Goal: Information Seeking & Learning: Find specific page/section

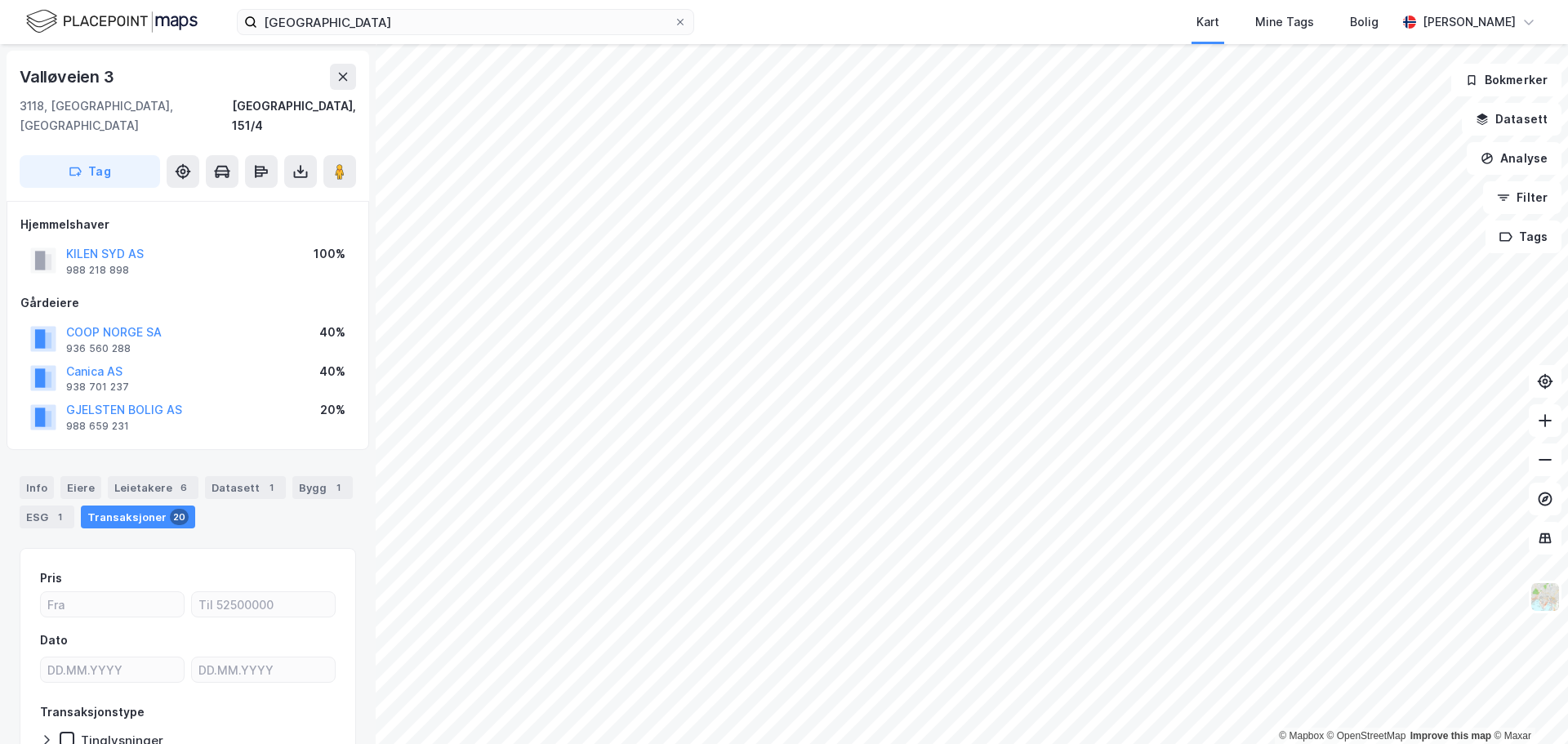
scroll to position [2, 0]
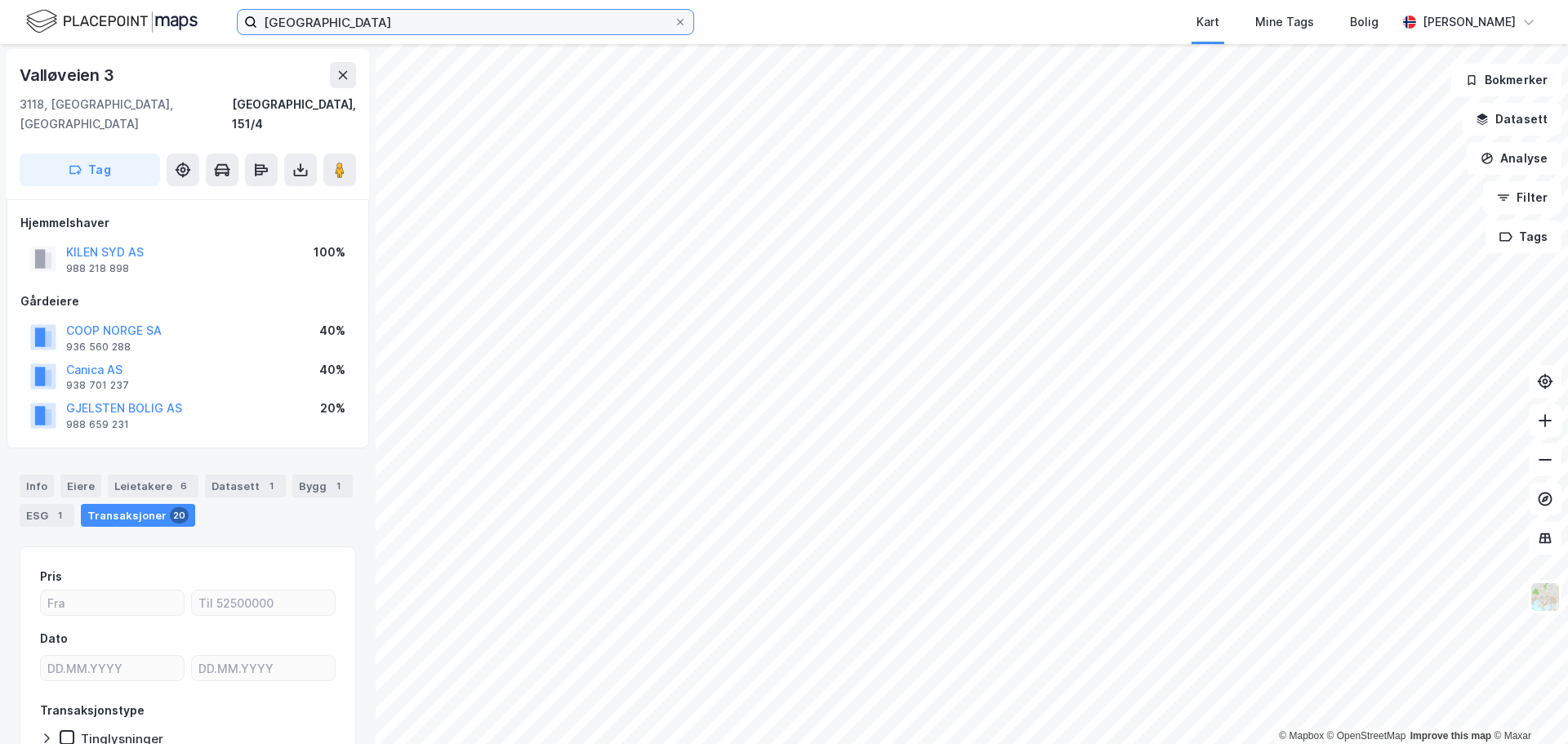
click at [503, 18] on input "[GEOGRAPHIC_DATA]" at bounding box center [466, 22] width 417 height 24
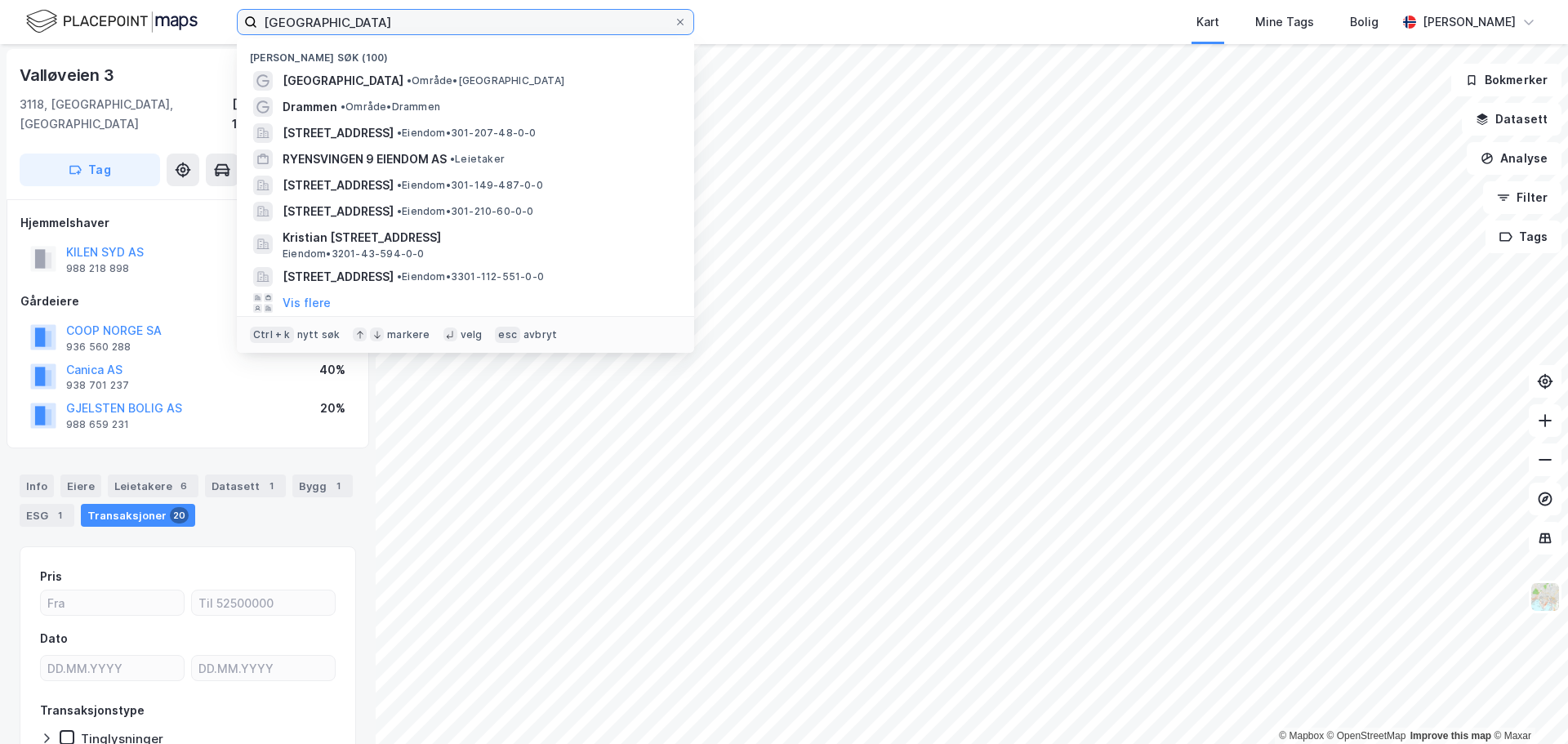
click at [503, 18] on input "[GEOGRAPHIC_DATA]" at bounding box center [466, 22] width 417 height 24
paste input "[STREET_ADDRESS]"
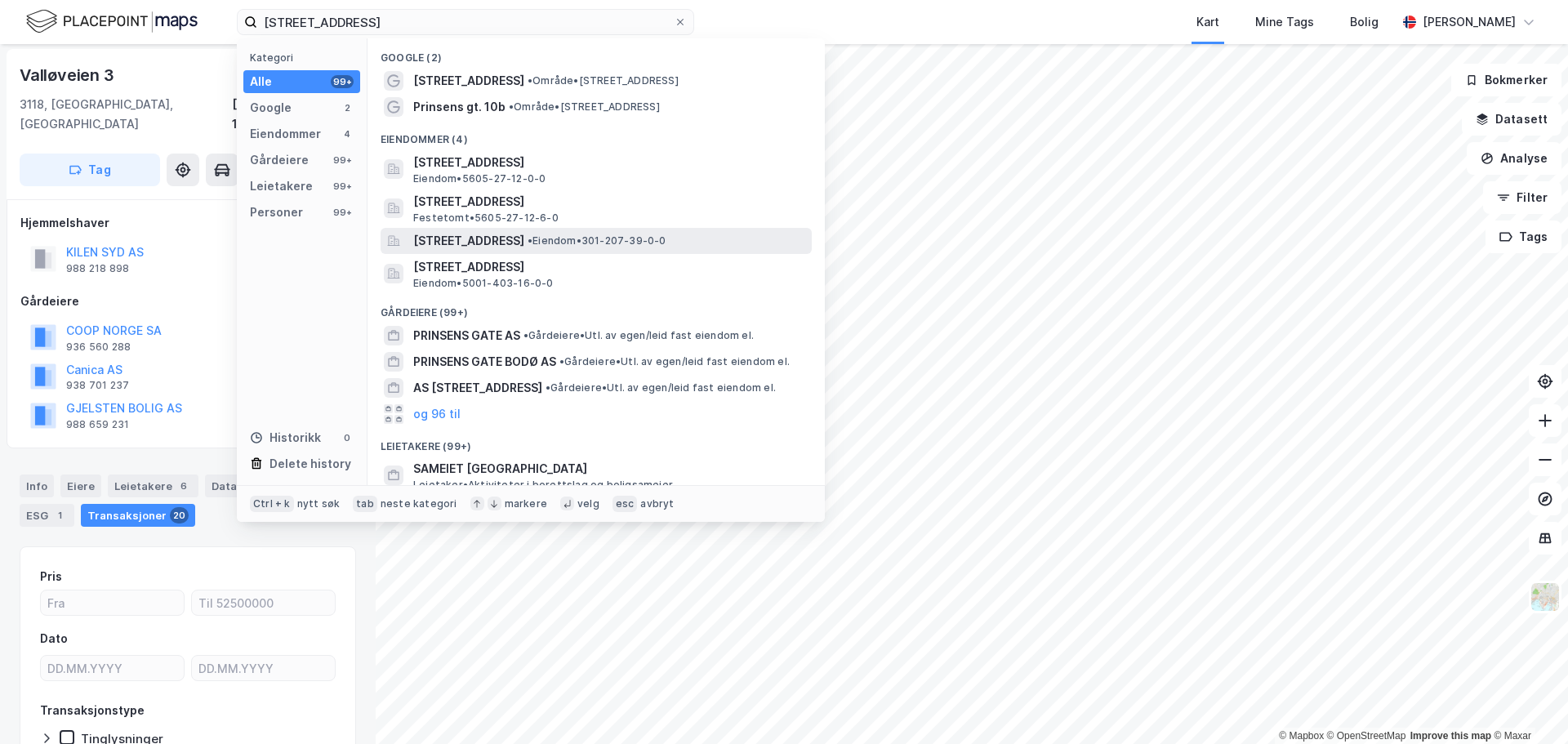
click at [524, 243] on span "[STREET_ADDRESS]" at bounding box center [469, 240] width 111 height 19
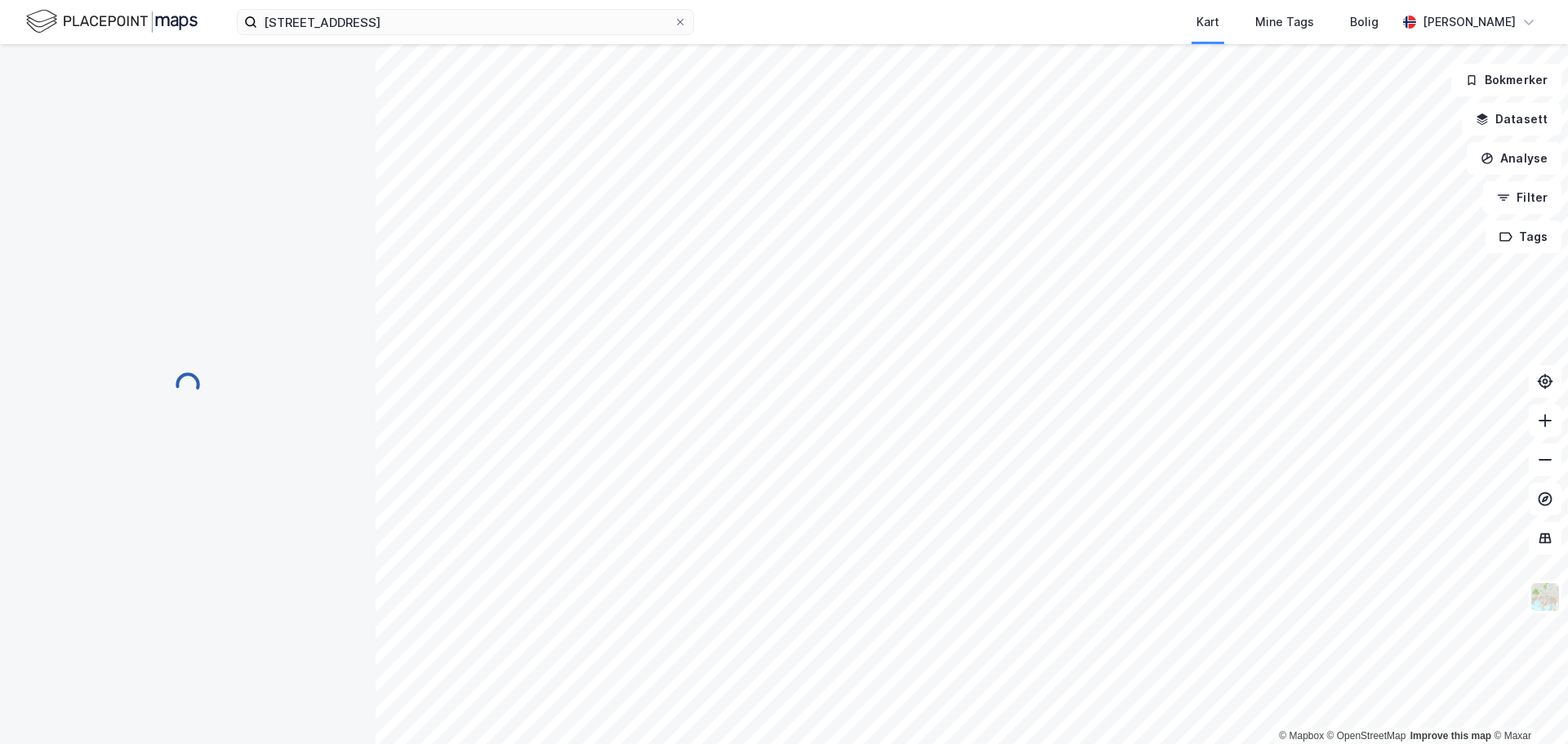
scroll to position [2, 0]
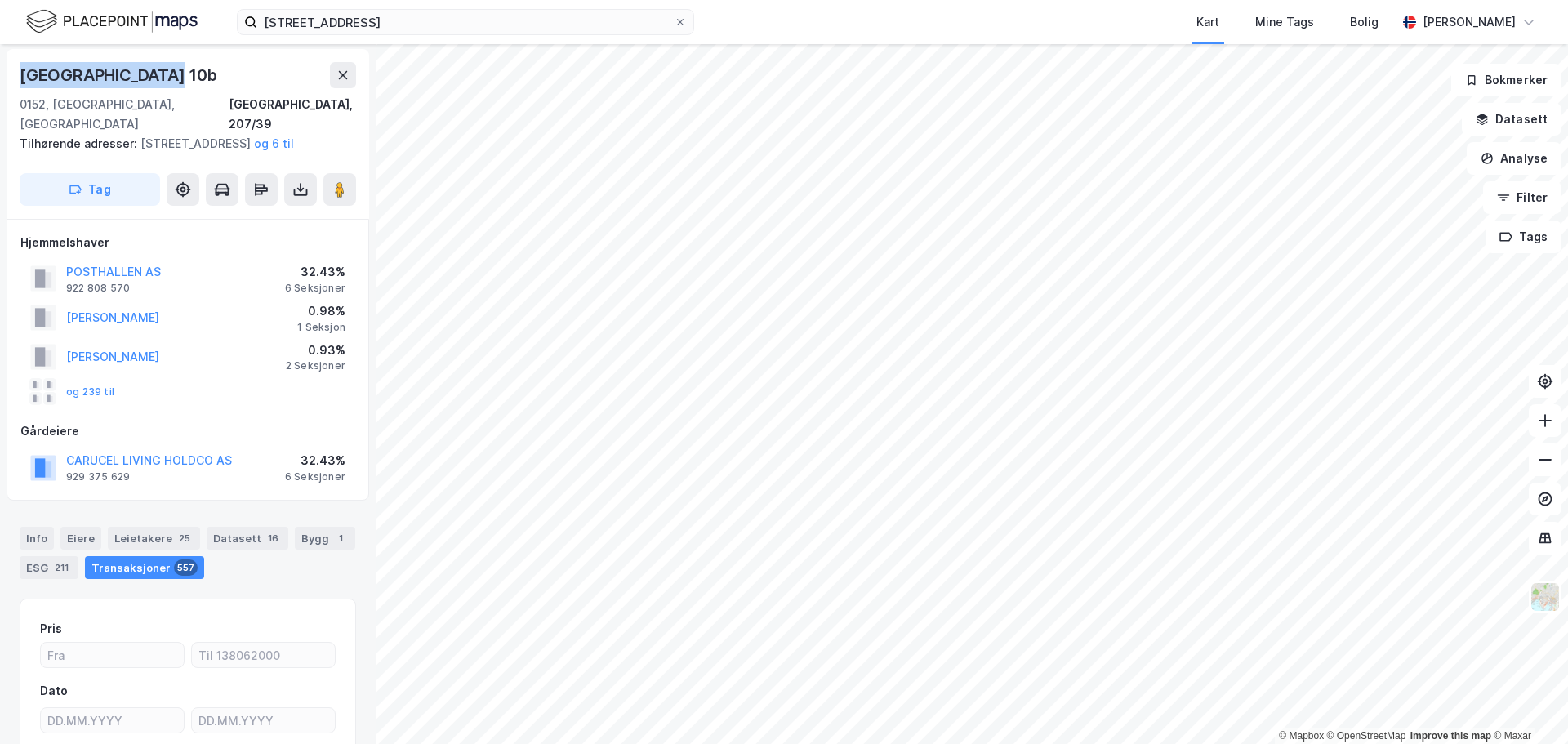
drag, startPoint x: 164, startPoint y: 72, endPoint x: 0, endPoint y: 89, distance: 164.9
click at [0, 89] on div "[STREET_ADDRESS], 207/39 Tilhørende adresser: [STREET_ADDRESS][GEOGRAPHIC_DATA]…" at bounding box center [187, 393] width 376 height 700
click at [73, 74] on div "[GEOGRAPHIC_DATA] 10b" at bounding box center [119, 75] width 201 height 26
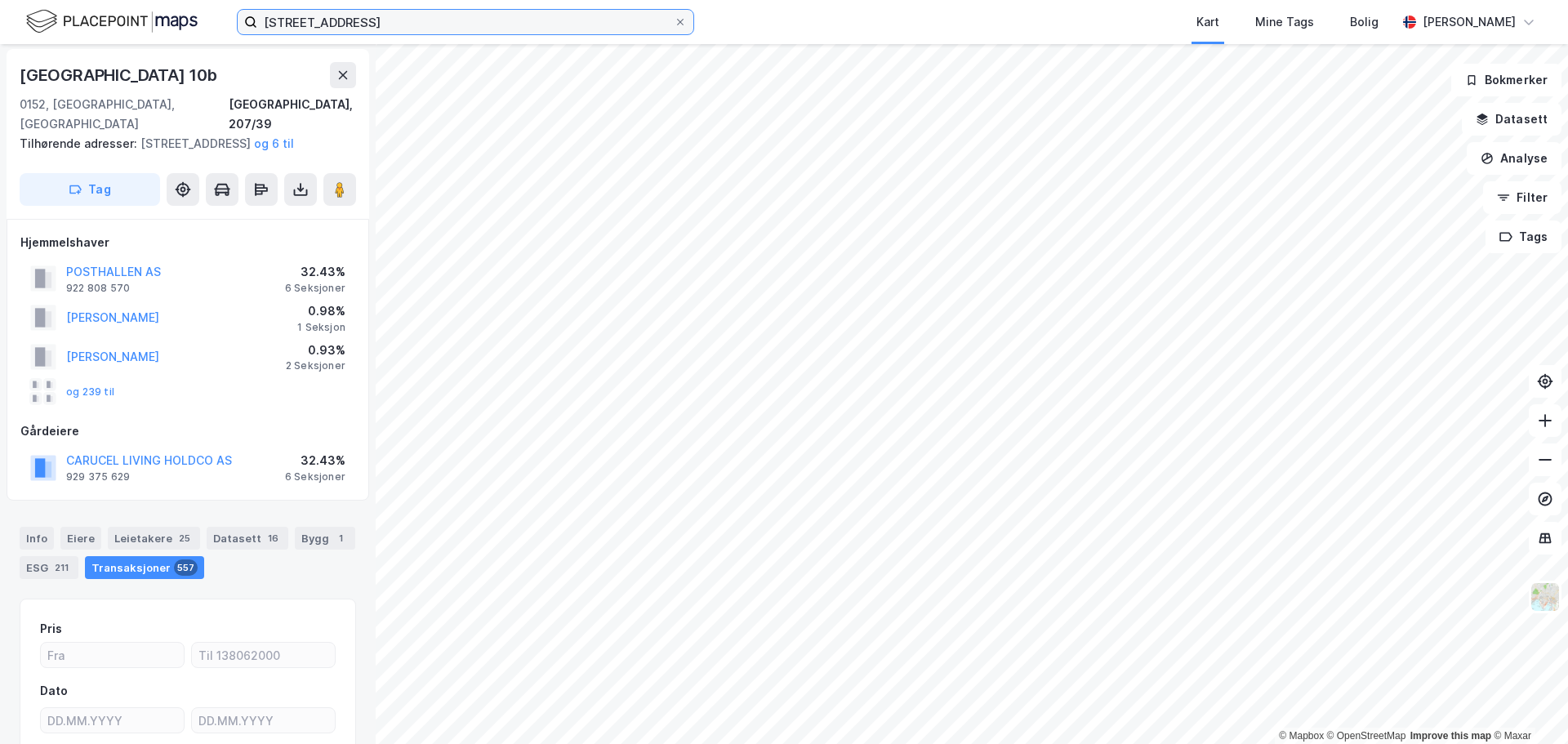
click at [404, 24] on input "[STREET_ADDRESS]" at bounding box center [466, 22] width 417 height 24
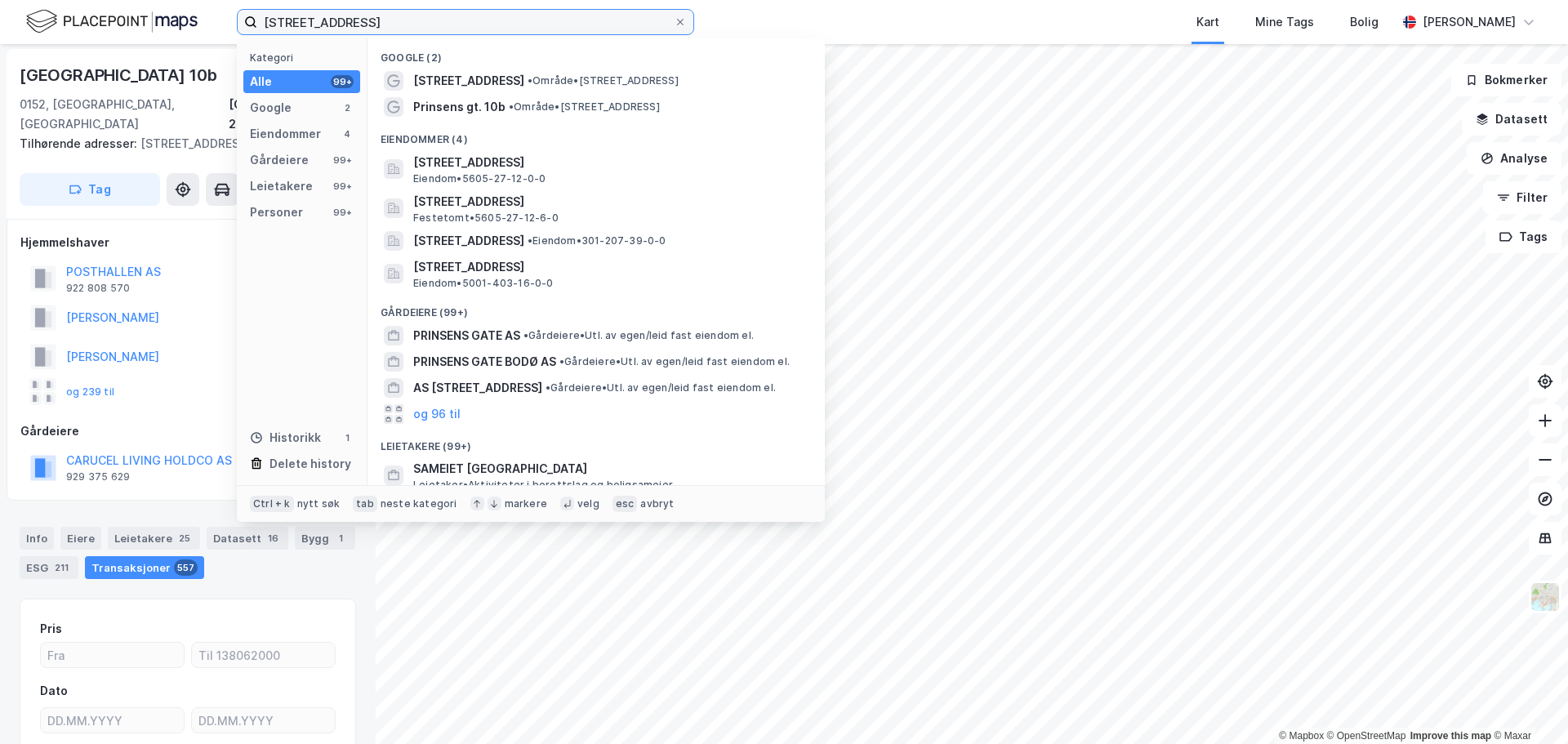
click at [404, 24] on input "[STREET_ADDRESS]" at bounding box center [466, 22] width 417 height 24
click at [404, 22] on input "[STREET_ADDRESS]" at bounding box center [466, 22] width 417 height 24
type input "nordraaks vei"
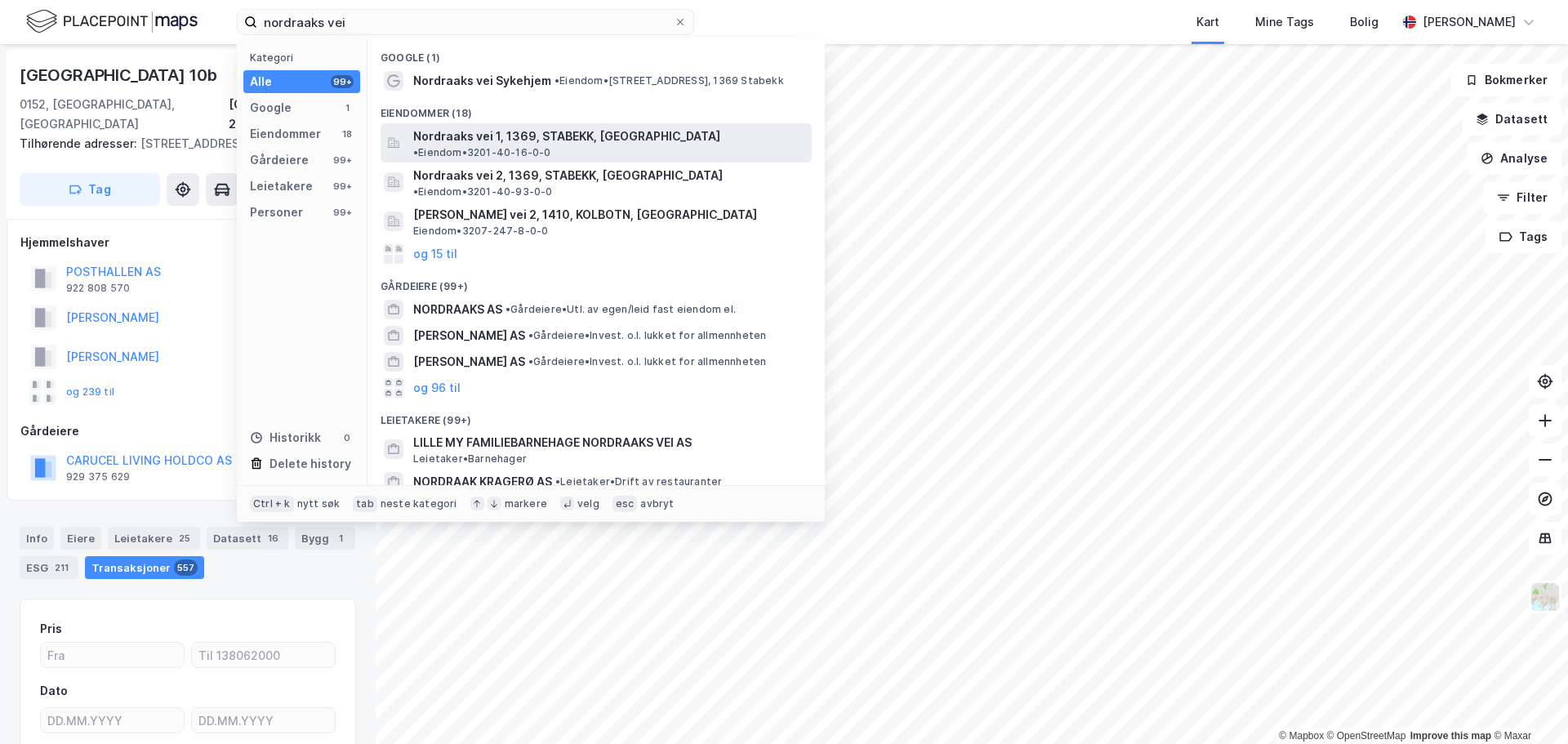
click at [476, 136] on span "Nordraaks vei 1, 1369, STABEKK, [GEOGRAPHIC_DATA]" at bounding box center [566, 136] width 307 height 19
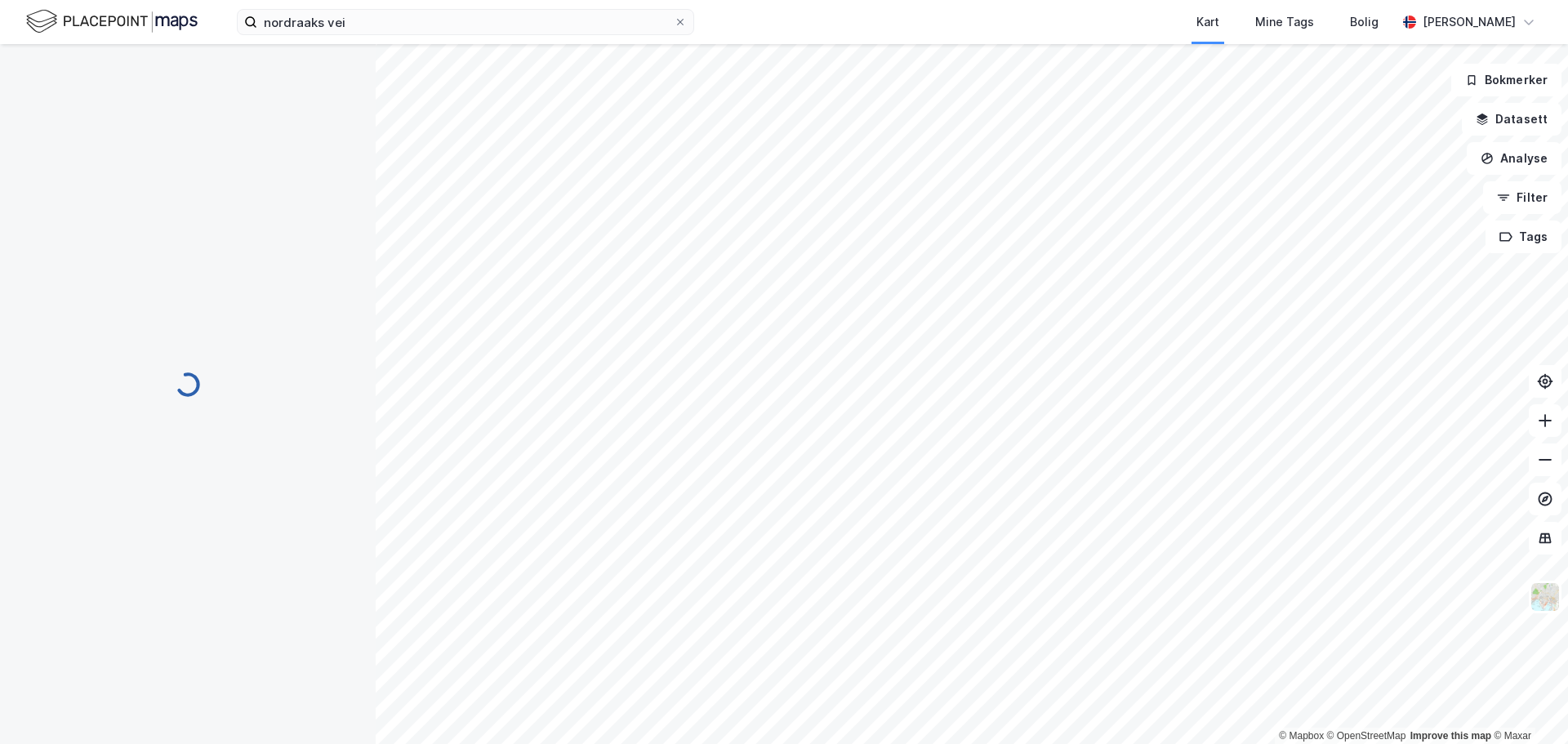
scroll to position [2, 0]
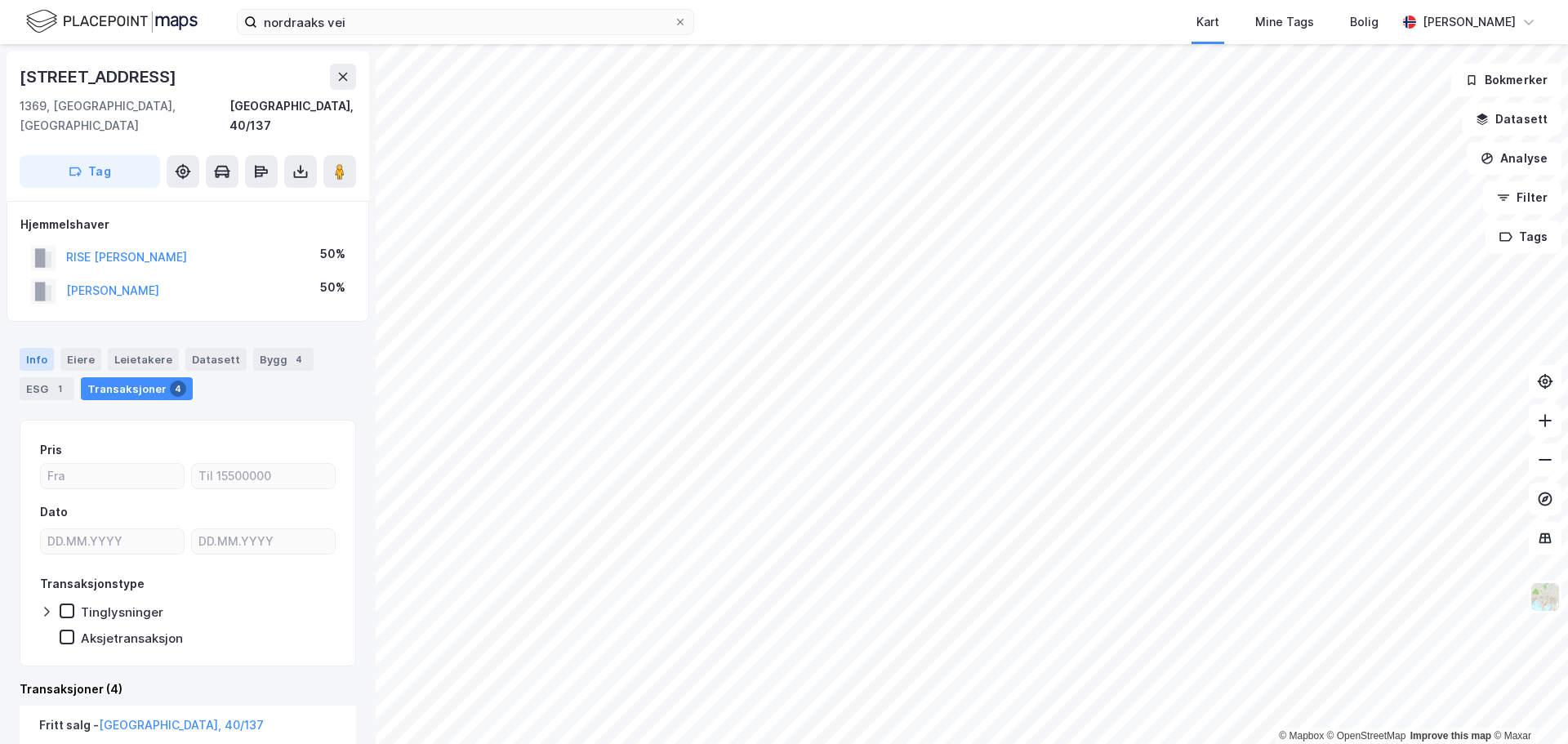
click at [31, 348] on div "Info" at bounding box center [36, 359] width 34 height 23
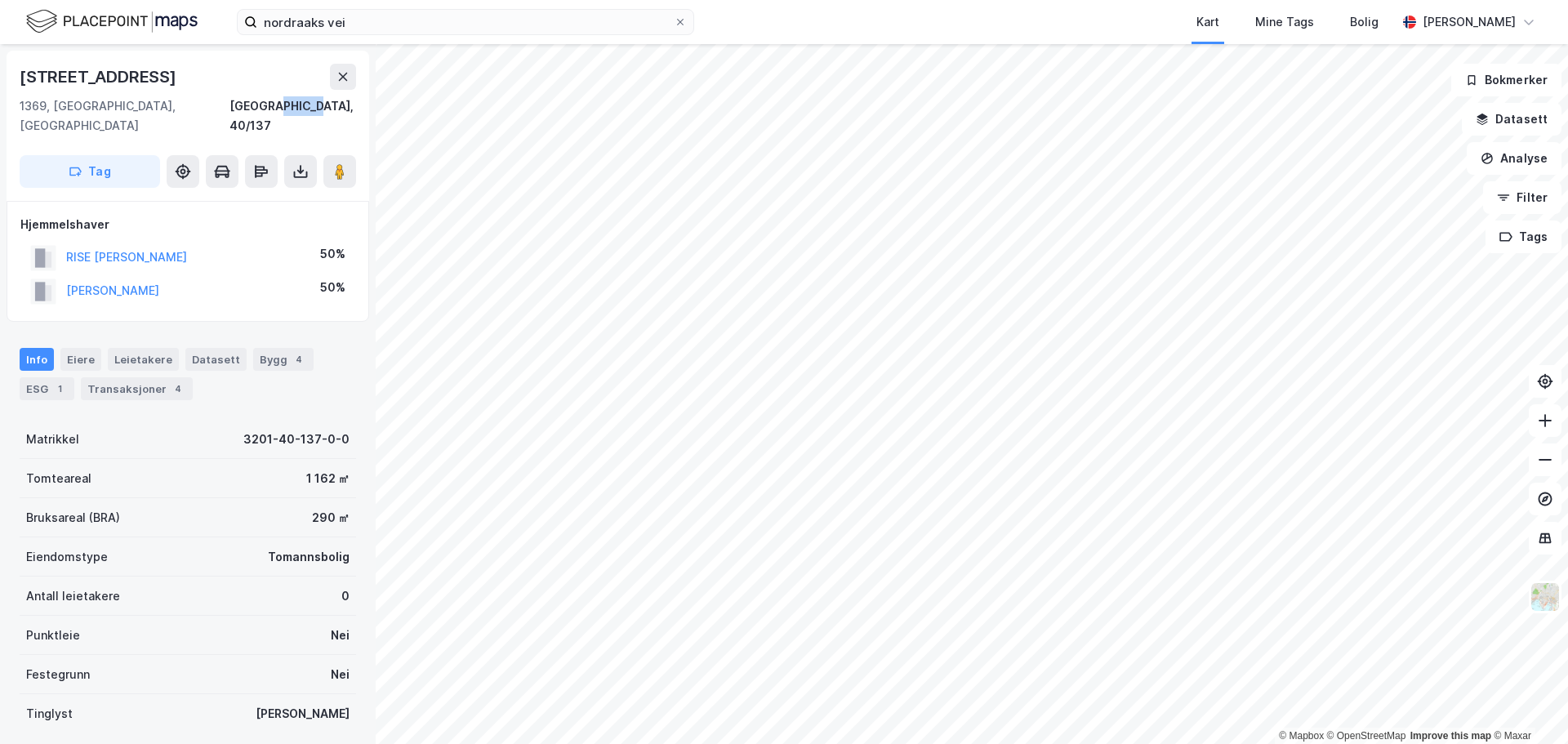
drag, startPoint x: 318, startPoint y: 106, endPoint x: 357, endPoint y: 110, distance: 39.2
click at [357, 110] on div "Fagerhøyveien 7 1369, [STREET_ADDRESS]" at bounding box center [187, 125] width 362 height 150
copy div "40/137"
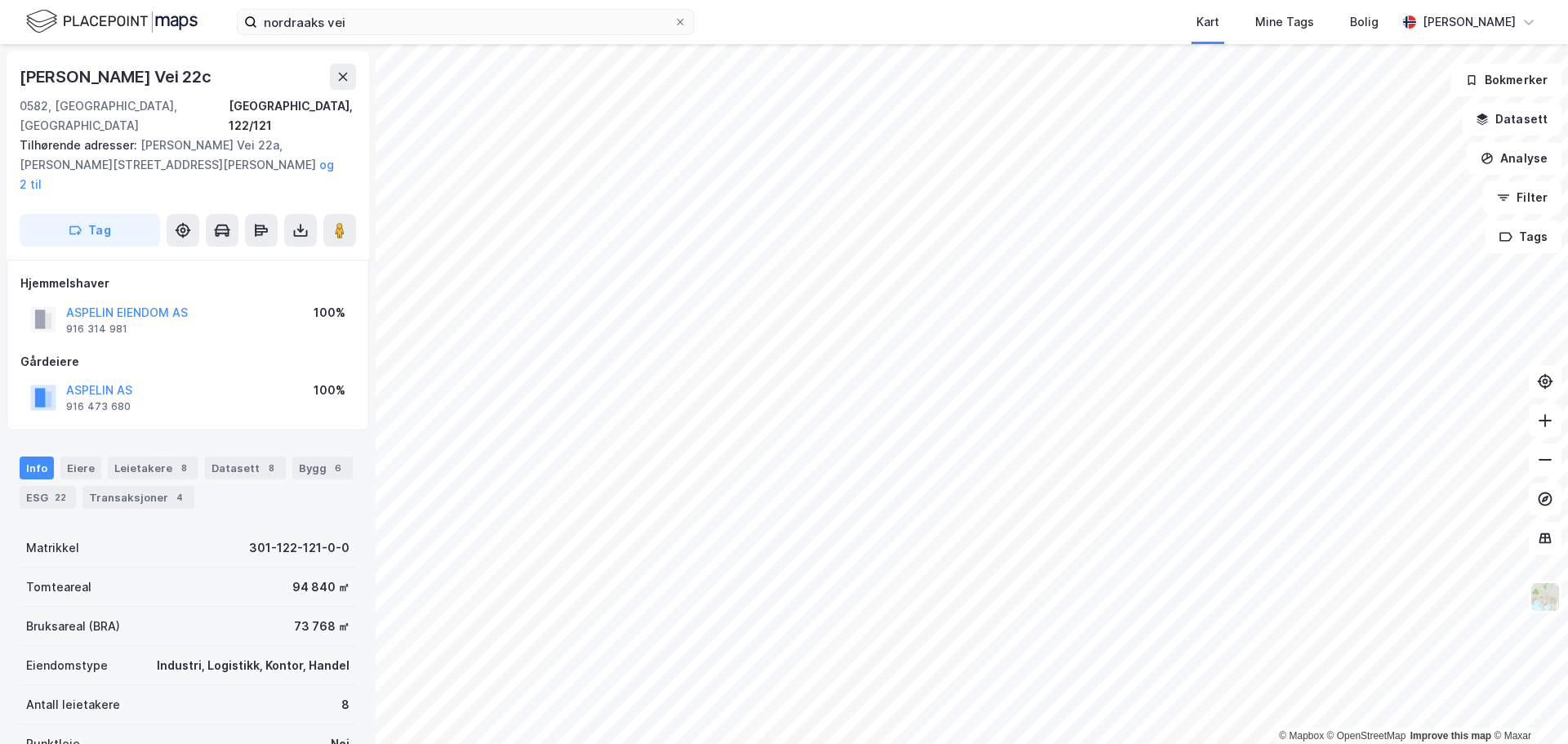
scroll to position [1, 0]
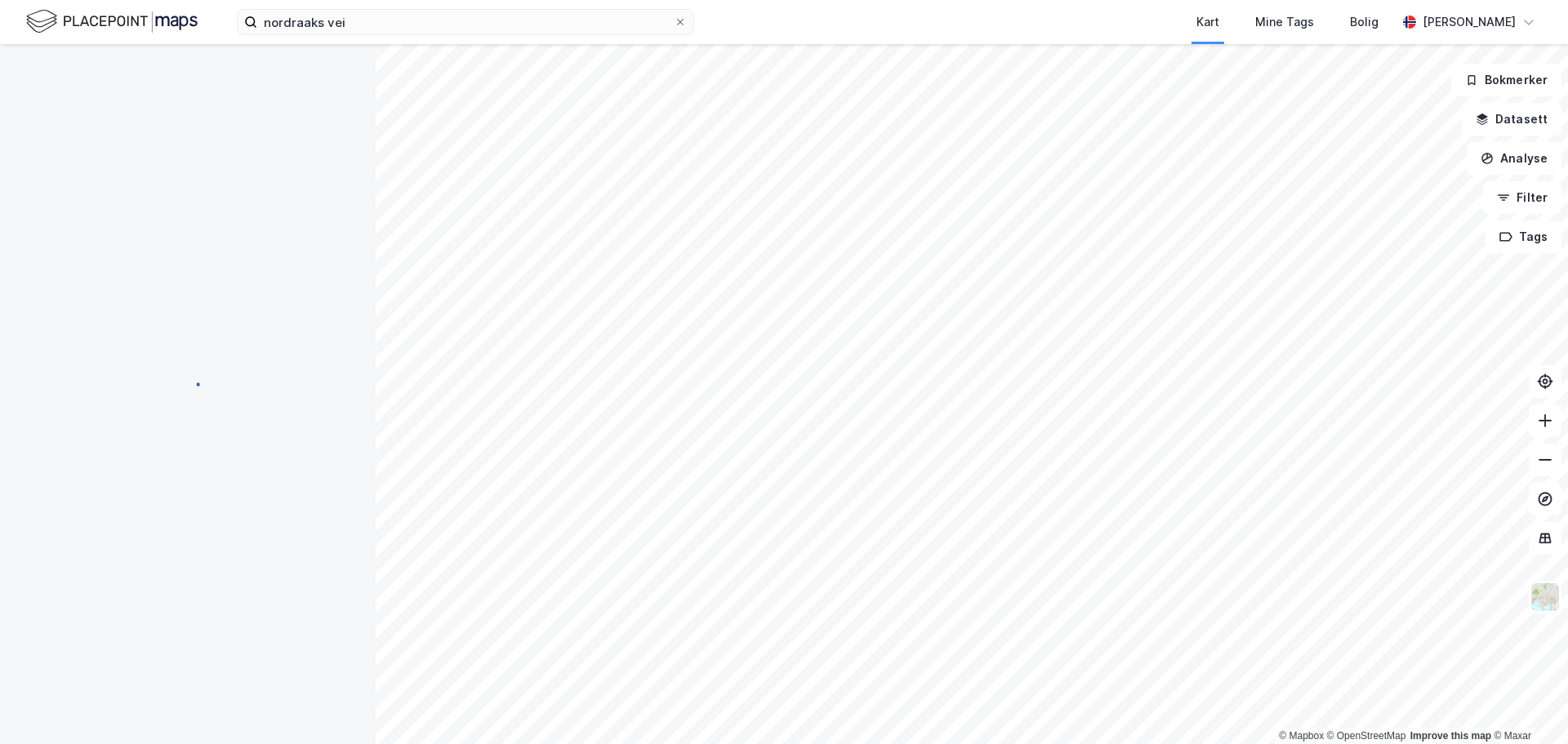
scroll to position [1, 0]
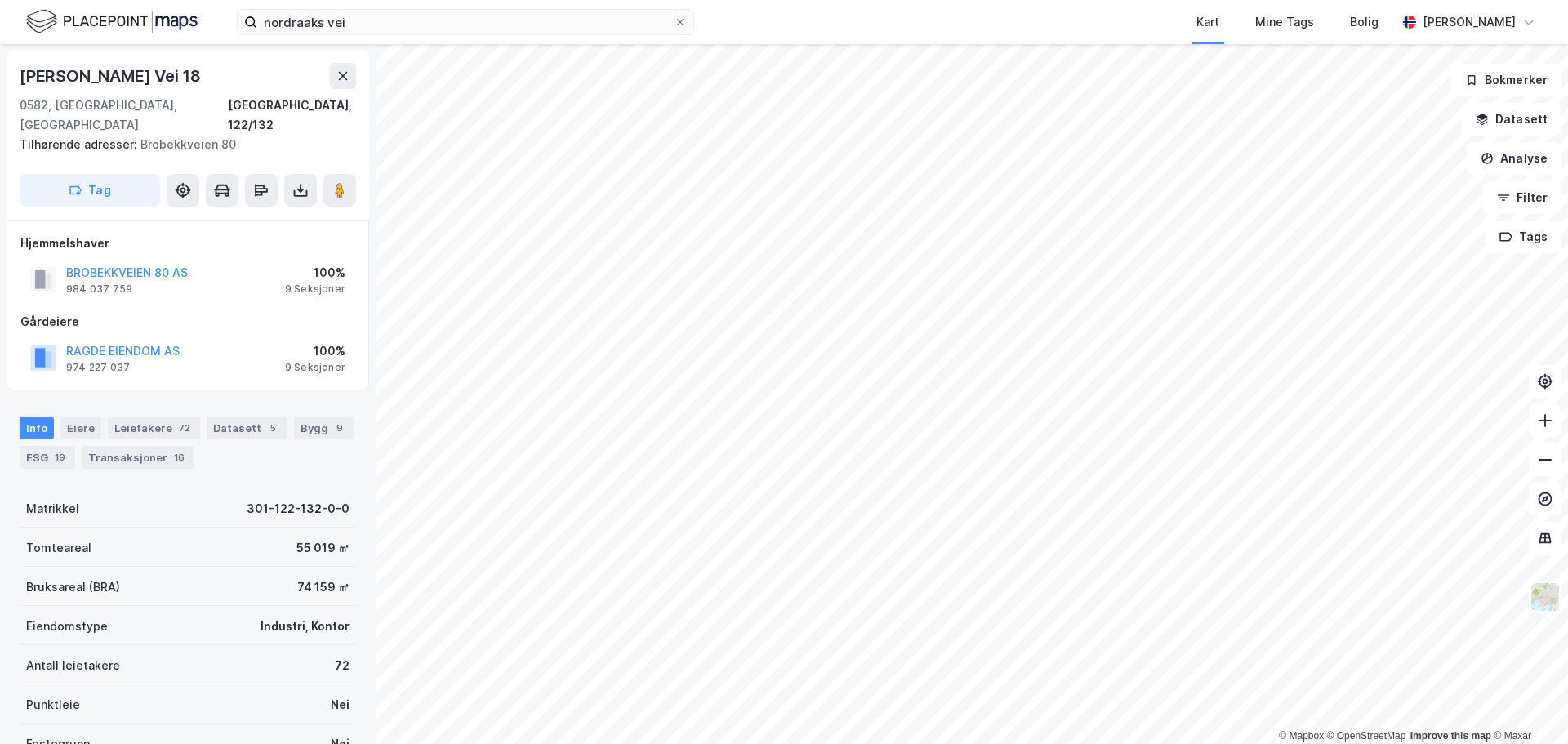
click at [223, 312] on div "Gårdeiere" at bounding box center [187, 321] width 334 height 19
click at [303, 182] on icon at bounding box center [300, 190] width 16 height 16
click at [238, 216] on div "Last ned grunnbok" at bounding box center [219, 223] width 95 height 13
click at [327, 287] on div "Hjemmelshaver BROBEKKVEIEN 80 AS 984 037 759 100% 9 Seksjoner Gårdeiere RAGDE E…" at bounding box center [187, 306] width 334 height 144
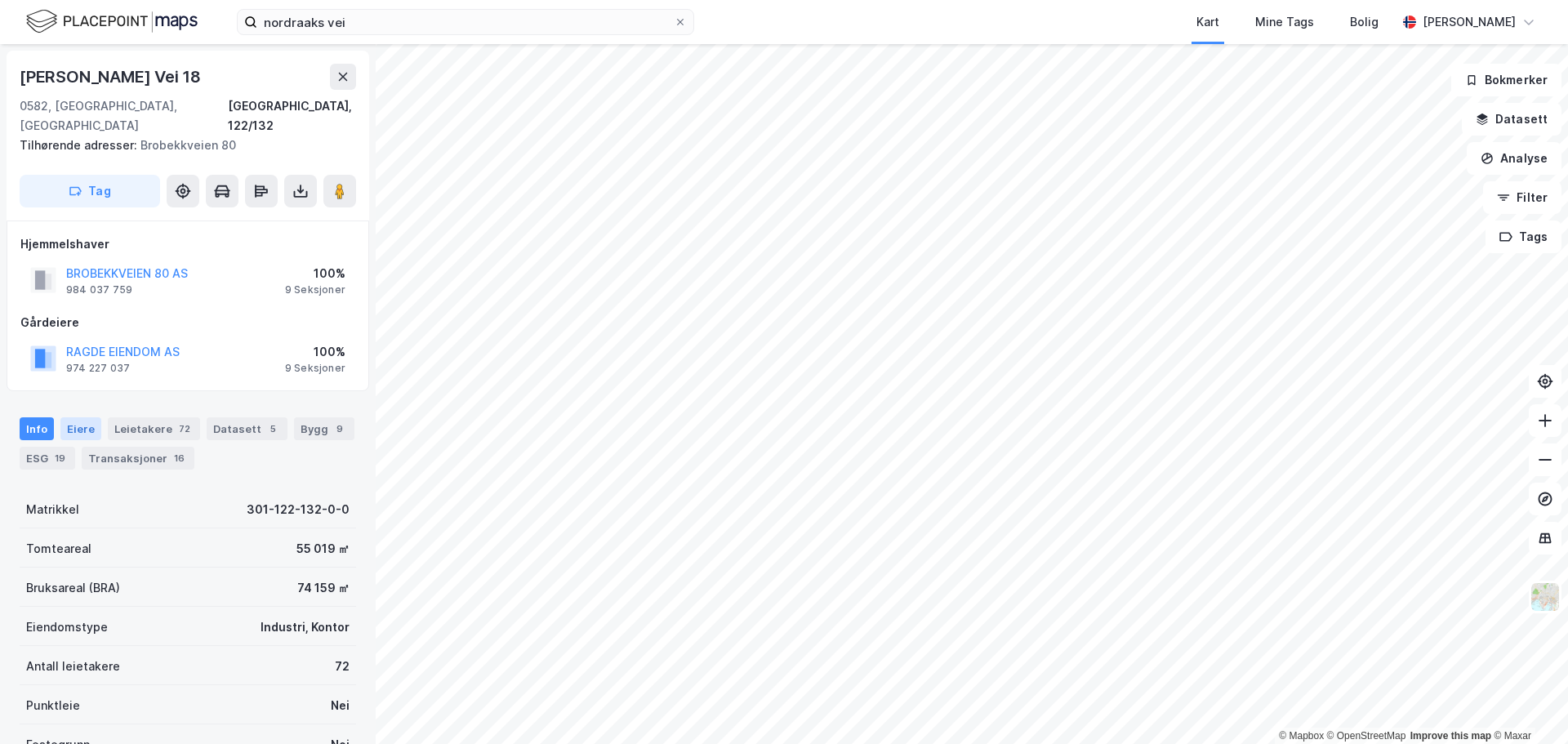
click at [86, 419] on div "Eiere" at bounding box center [81, 429] width 41 height 23
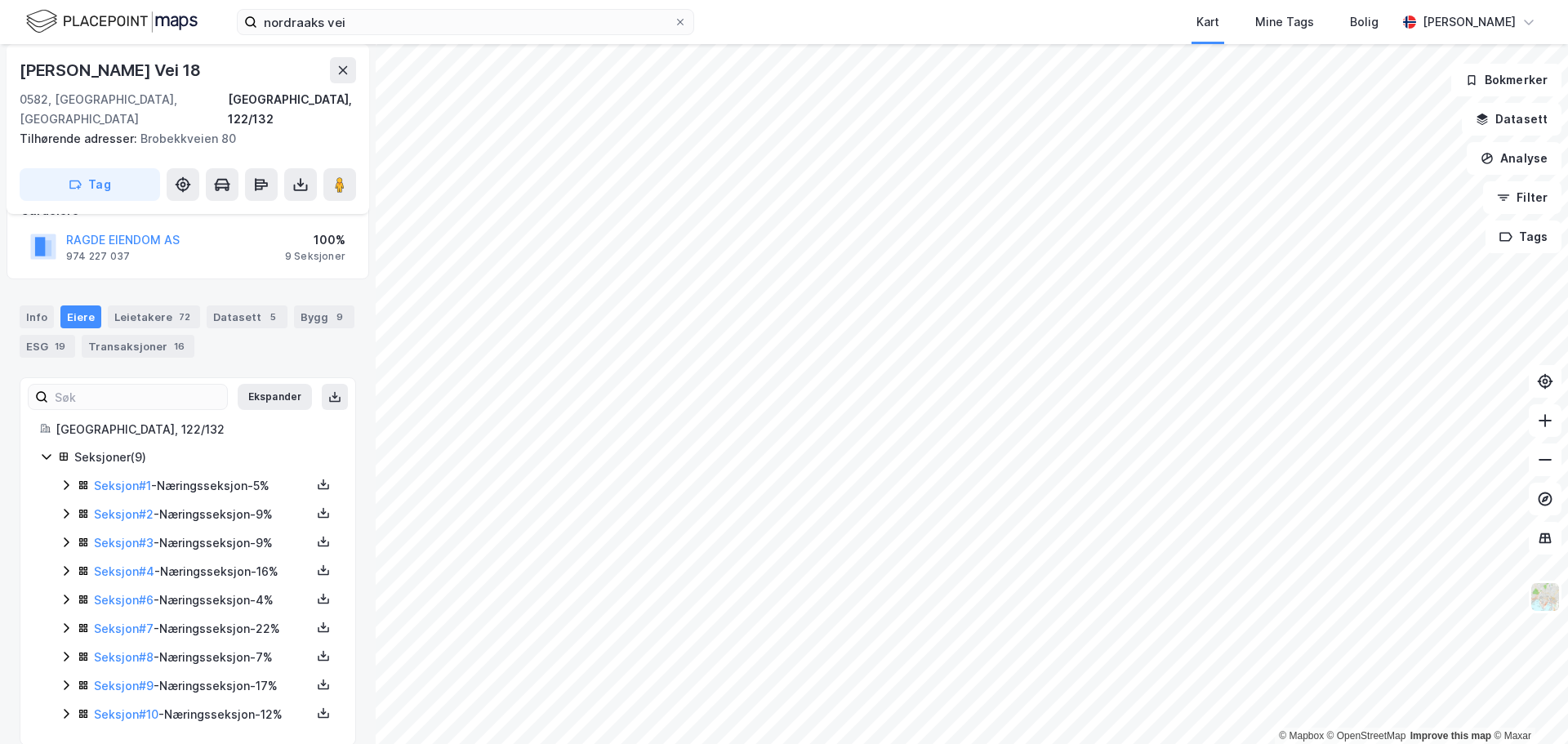
scroll to position [113, 0]
click at [317, 476] on icon at bounding box center [324, 483] width 13 height 13
click at [215, 424] on div "Grunnbok" at bounding box center [224, 433] width 55 height 19
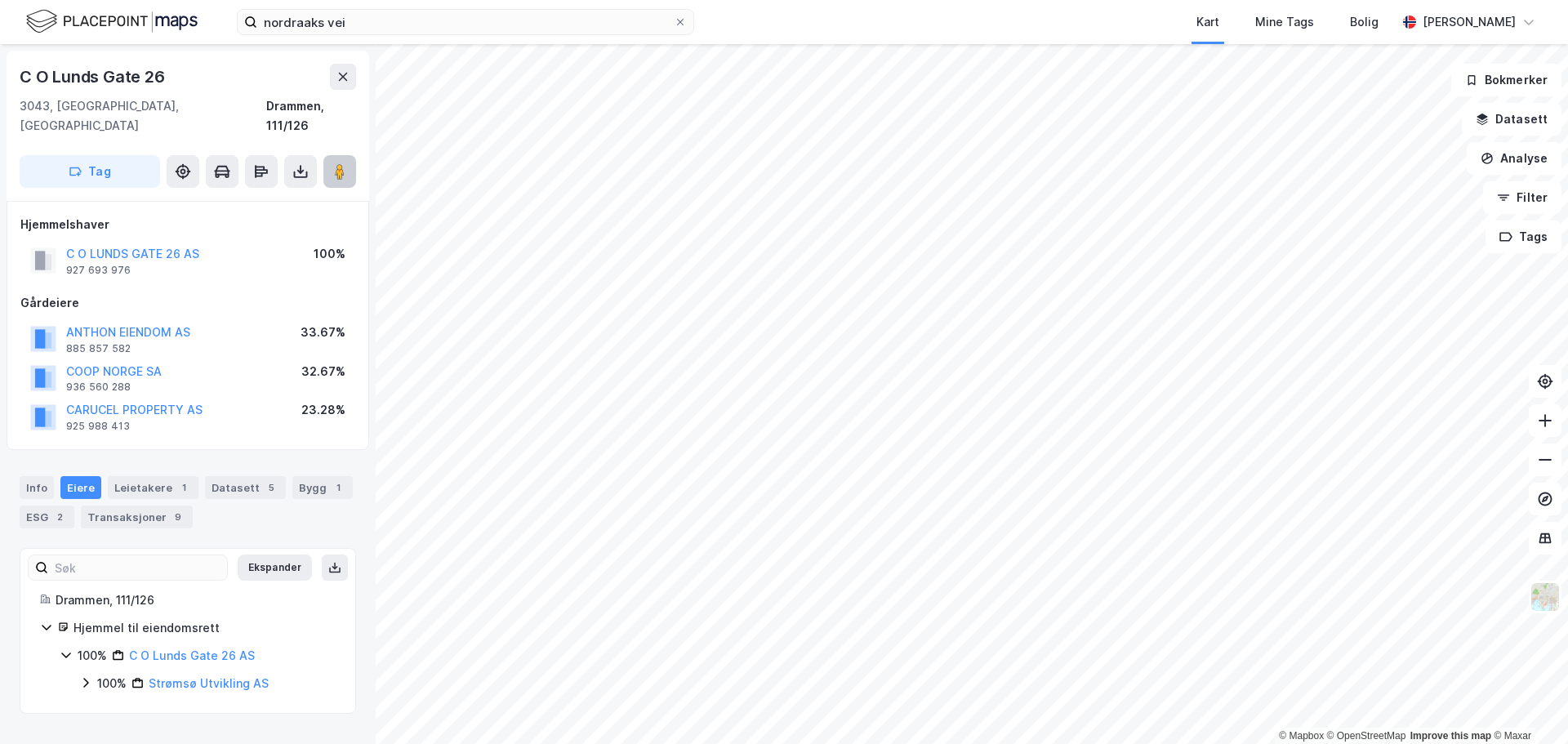
click at [339, 163] on image at bounding box center [339, 171] width 10 height 16
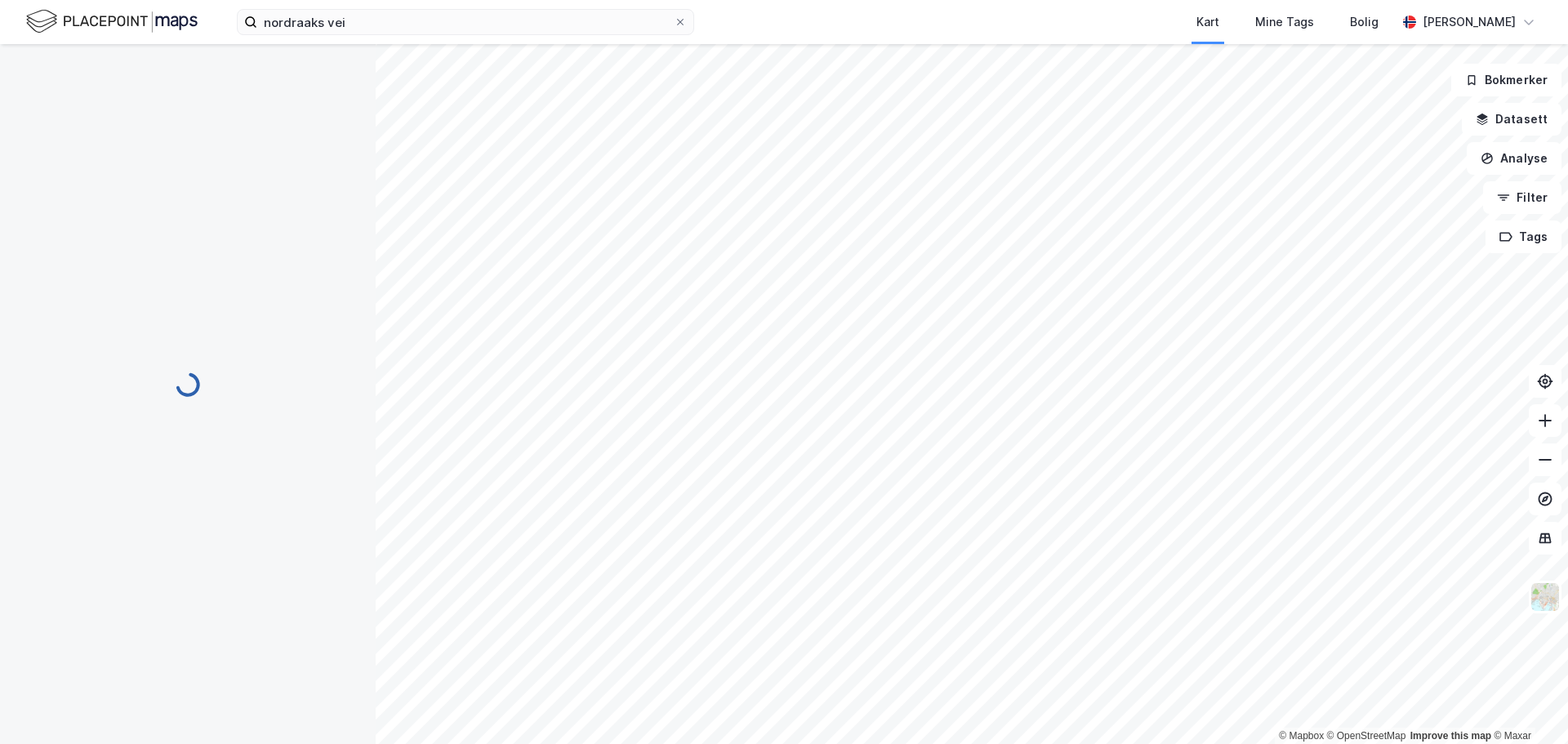
scroll to position [9, 0]
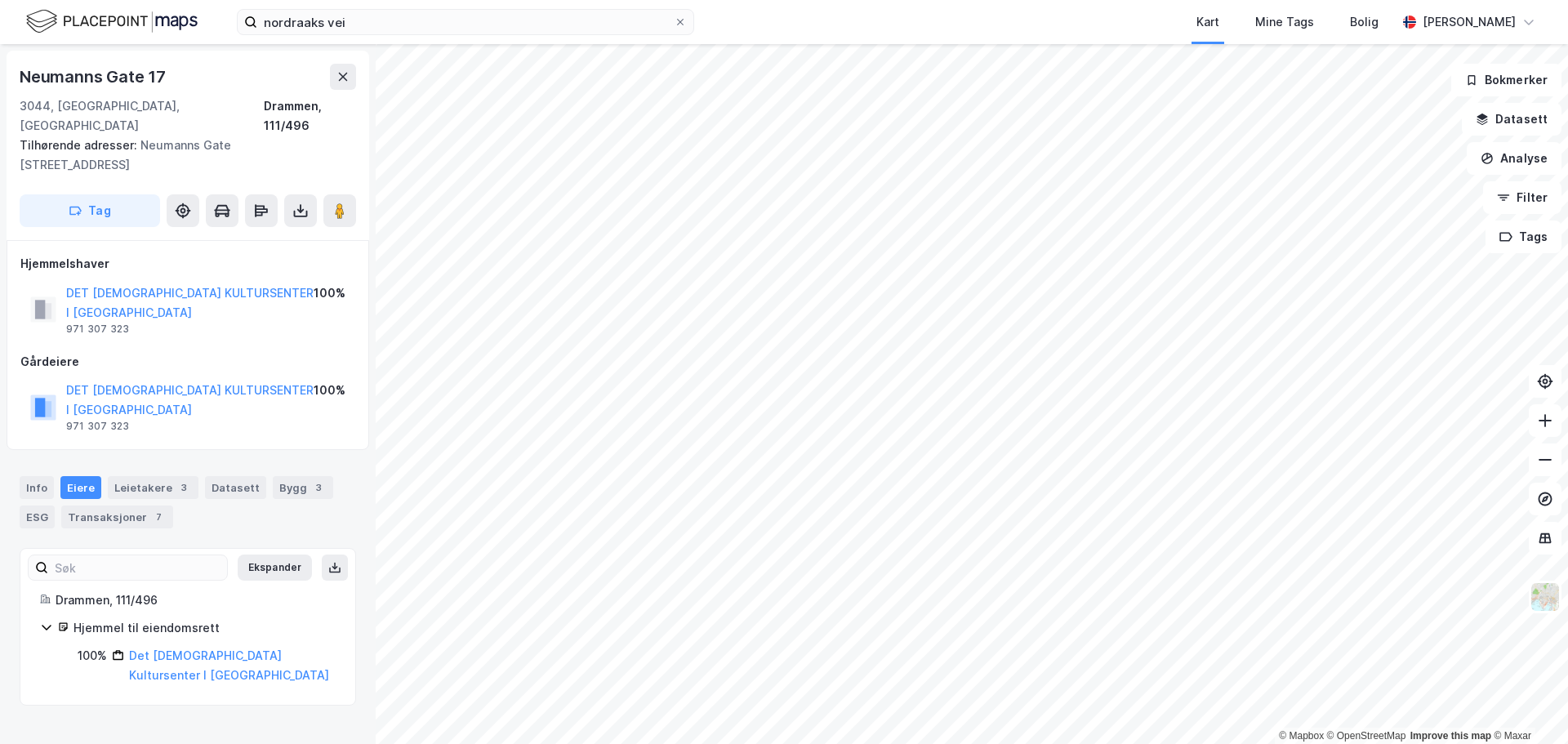
click at [162, 22] on img at bounding box center [112, 22] width 171 height 29
